Goal: Find specific page/section: Find specific page/section

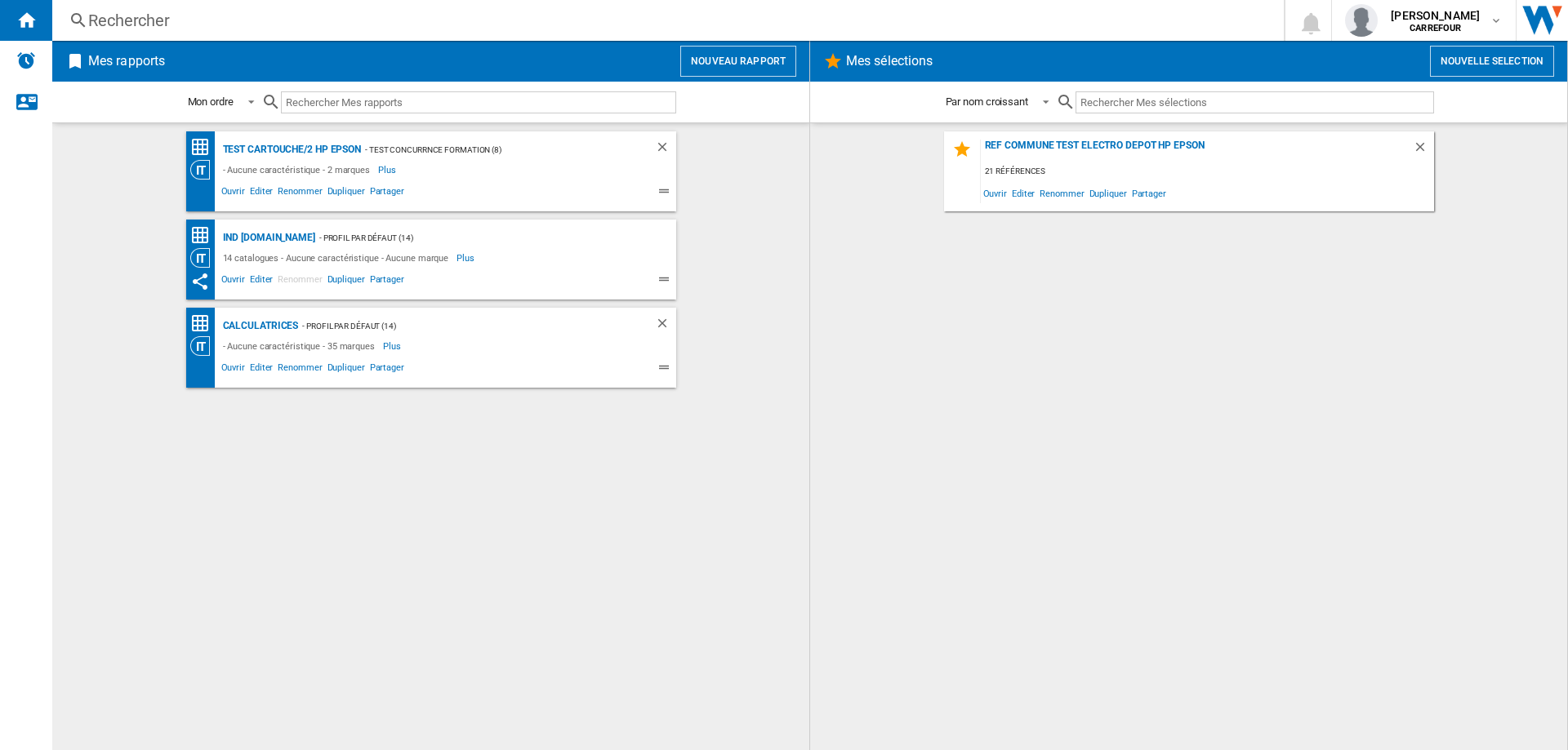
click at [960, 36] on div "Rechercher Rechercher 0 [PERSON_NAME] [GEOGRAPHIC_DATA] [GEOGRAPHIC_DATA] Mes p…" at bounding box center [810, 20] width 1515 height 41
click at [918, 28] on div "Rechercher" at bounding box center [665, 20] width 1153 height 23
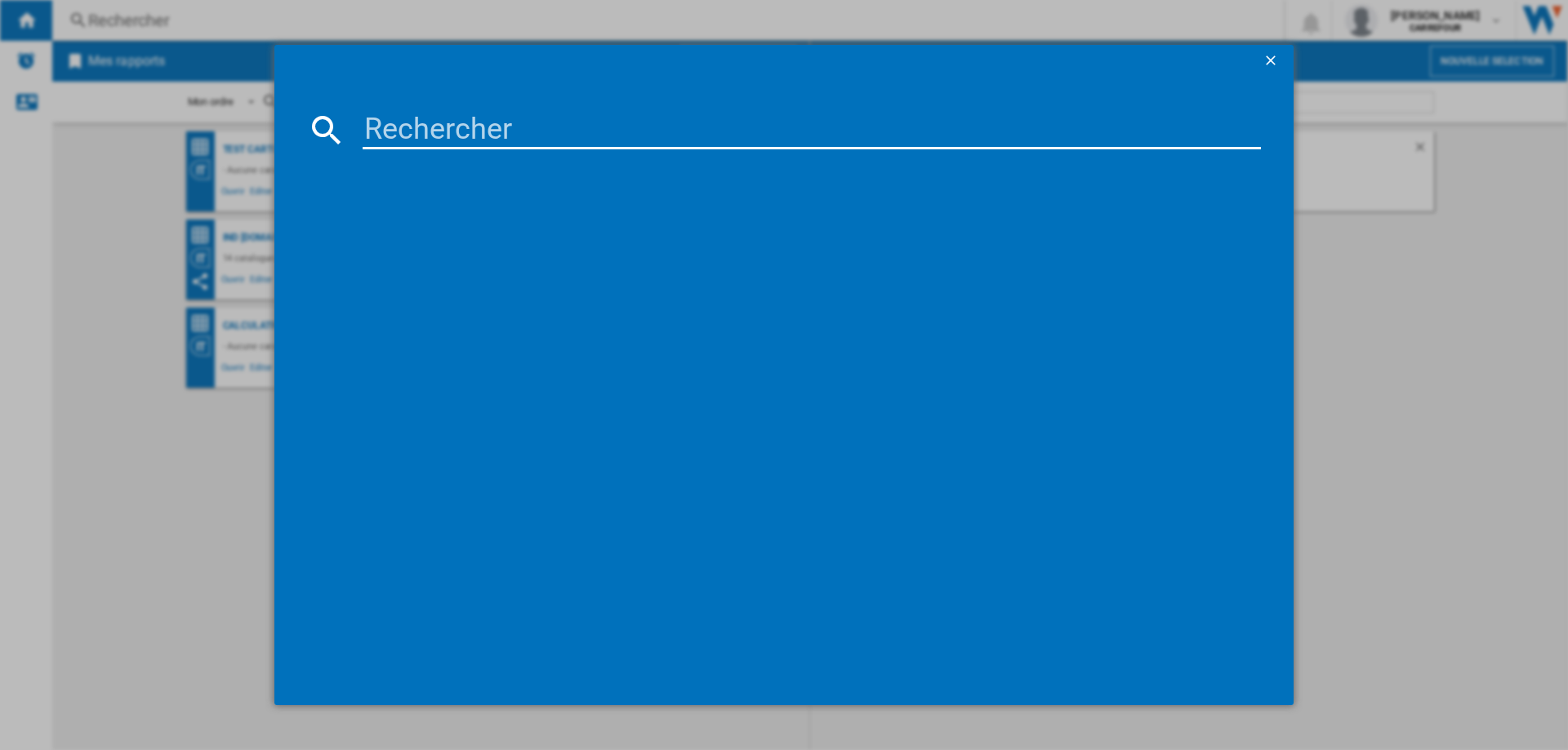
drag, startPoint x: 385, startPoint y: 53, endPoint x: 412, endPoint y: 81, distance: 38.9
click at [386, 55] on span at bounding box center [763, 61] width 976 height 33
click at [427, 108] on md-dialog-content at bounding box center [784, 391] width 1019 height 628
click at [430, 109] on md-dialog-content at bounding box center [784, 391] width 1019 height 628
click at [444, 128] on input at bounding box center [811, 129] width 898 height 39
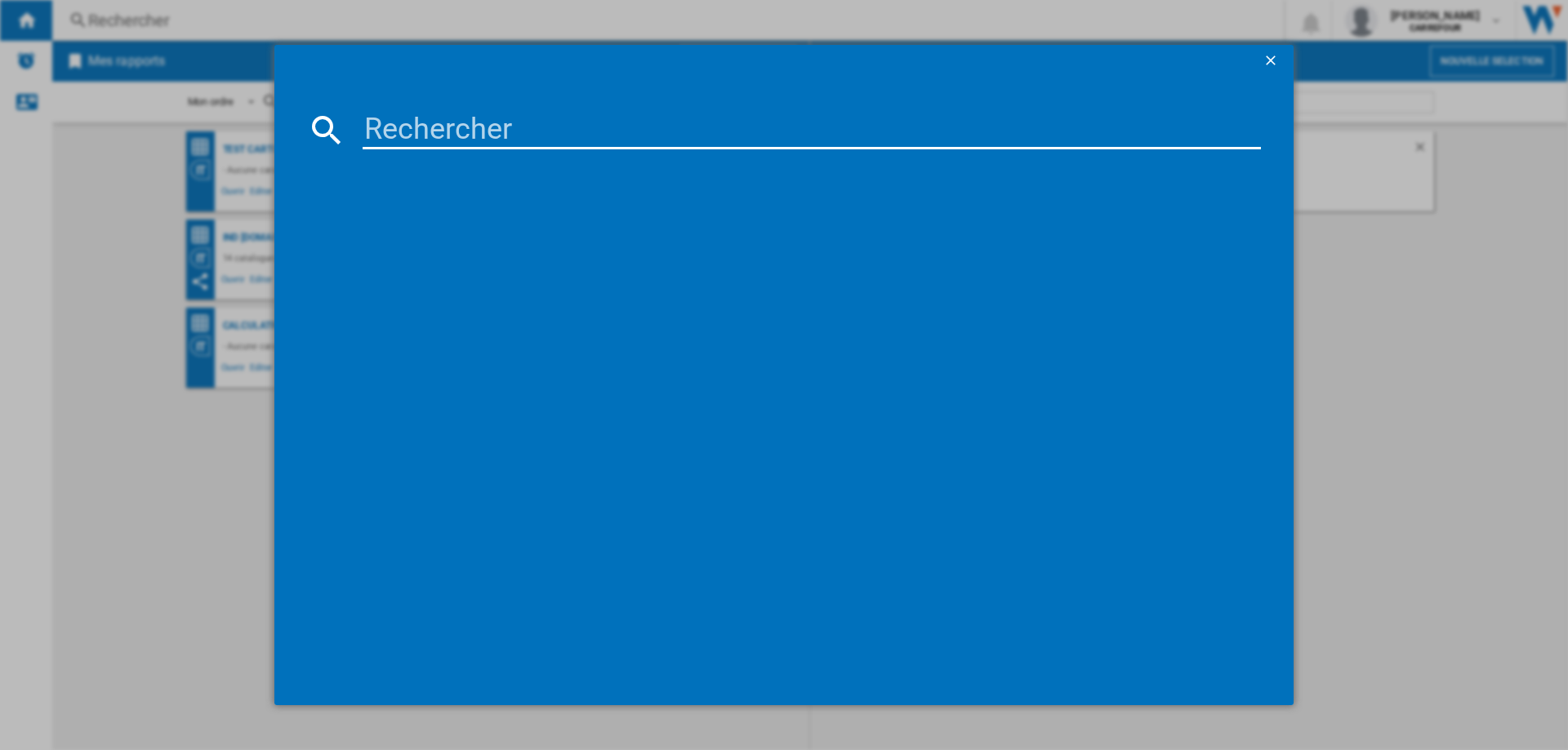
paste input "8007403116323"
type input "8007403116323"
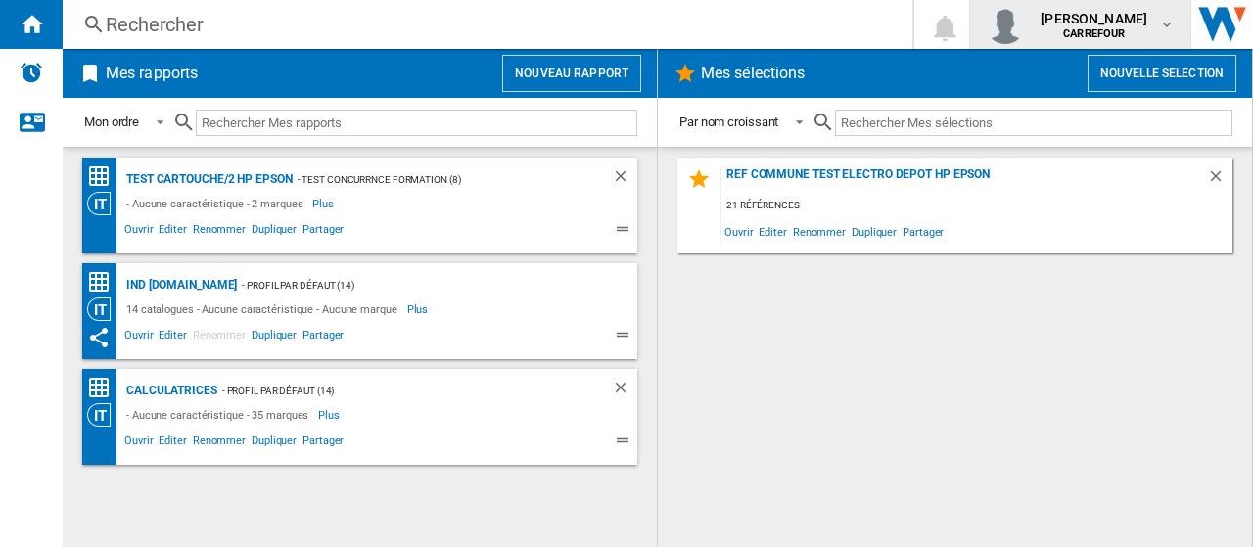
click at [1108, 15] on span "[PERSON_NAME]" at bounding box center [1093, 19] width 107 height 20
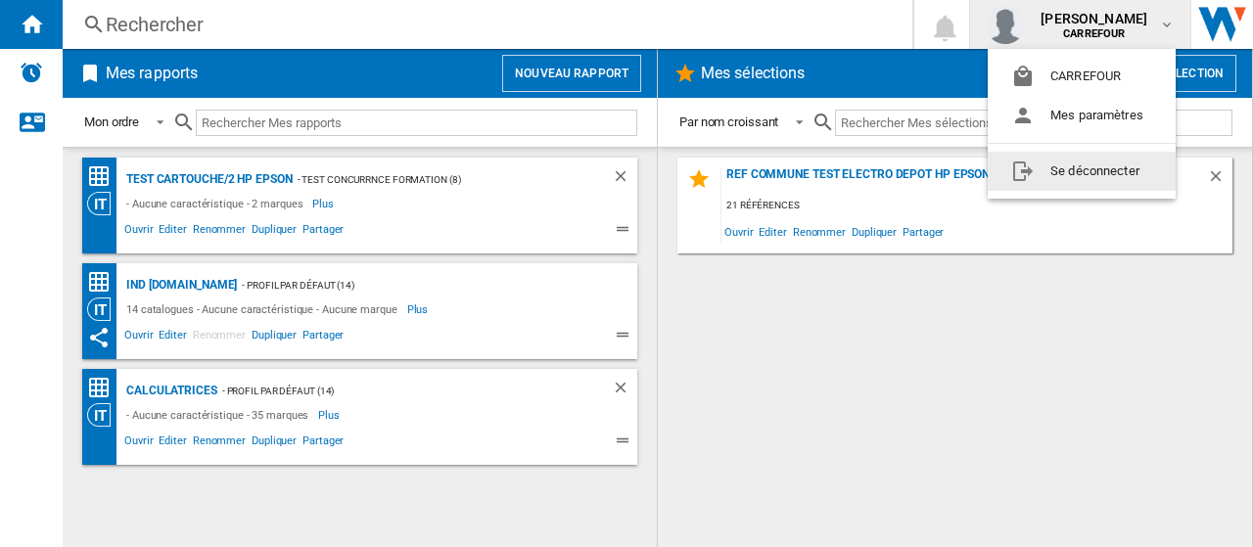
click at [1096, 173] on button "Se déconnecter" at bounding box center [1081, 171] width 188 height 39
